Goal: Information Seeking & Learning: Learn about a topic

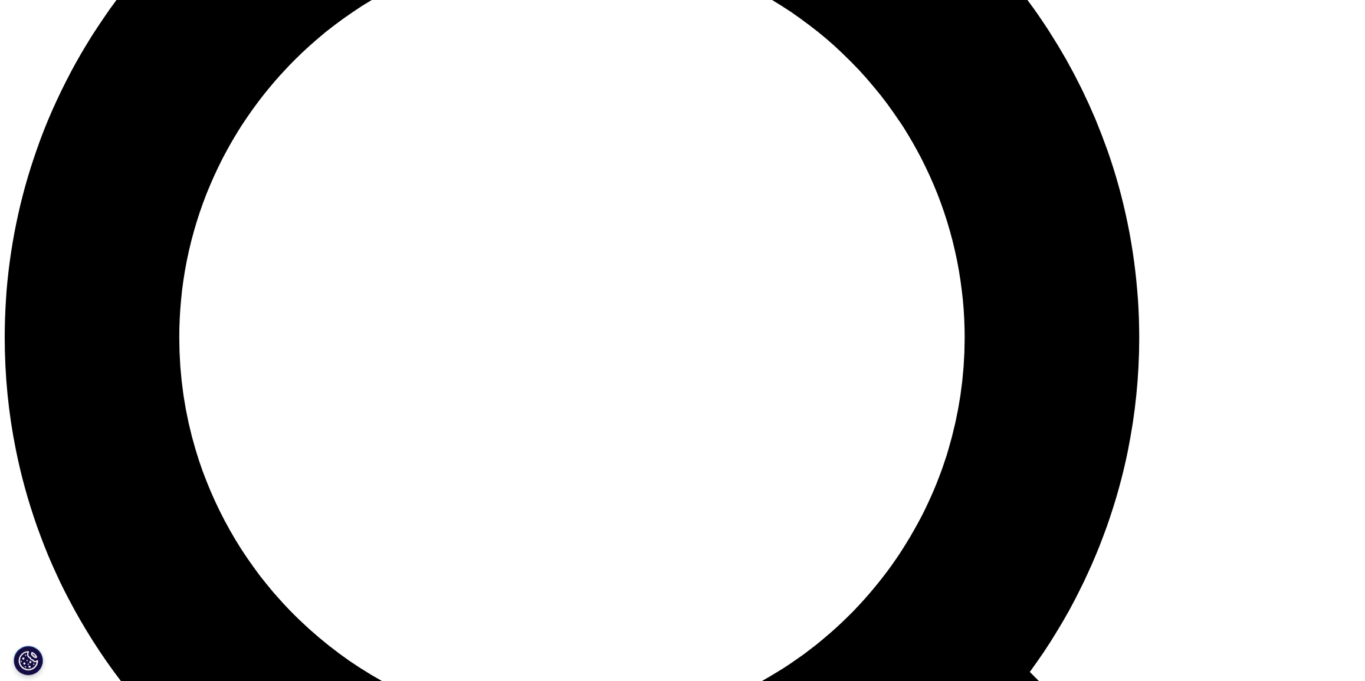
scroll to position [1609, 0]
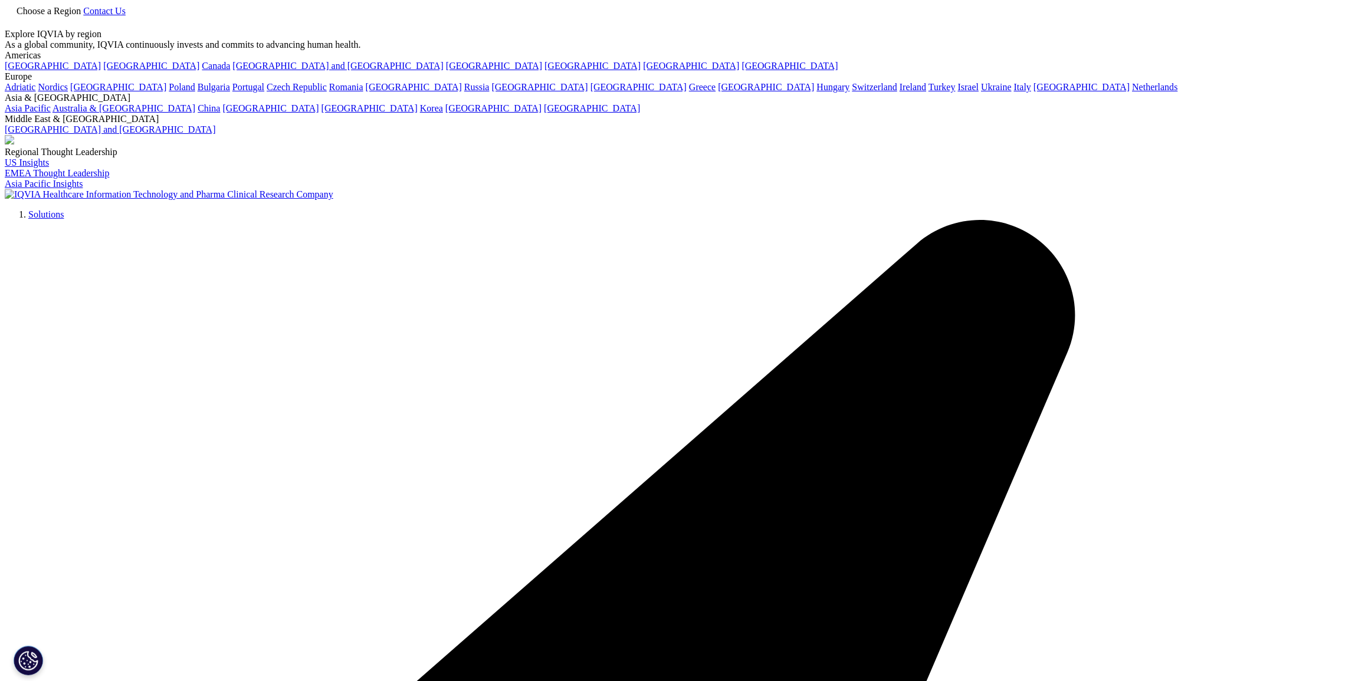
copy div "Global Oncology Trends 2024: Outlook to 2028"
